Goal: Transaction & Acquisition: Book appointment/travel/reservation

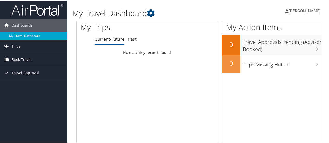
click at [26, 57] on span "Book Travel" at bounding box center [22, 59] width 20 height 13
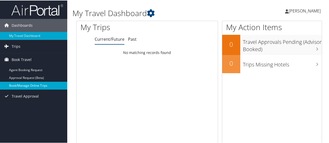
click at [31, 83] on link "Book/Manage Online Trips" at bounding box center [33, 85] width 67 height 8
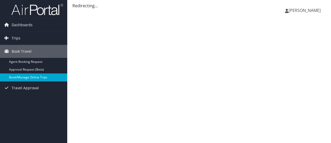
click at [36, 78] on link "Book/Manage Online Trips" at bounding box center [33, 77] width 67 height 8
